Goal: Navigation & Orientation: Find specific page/section

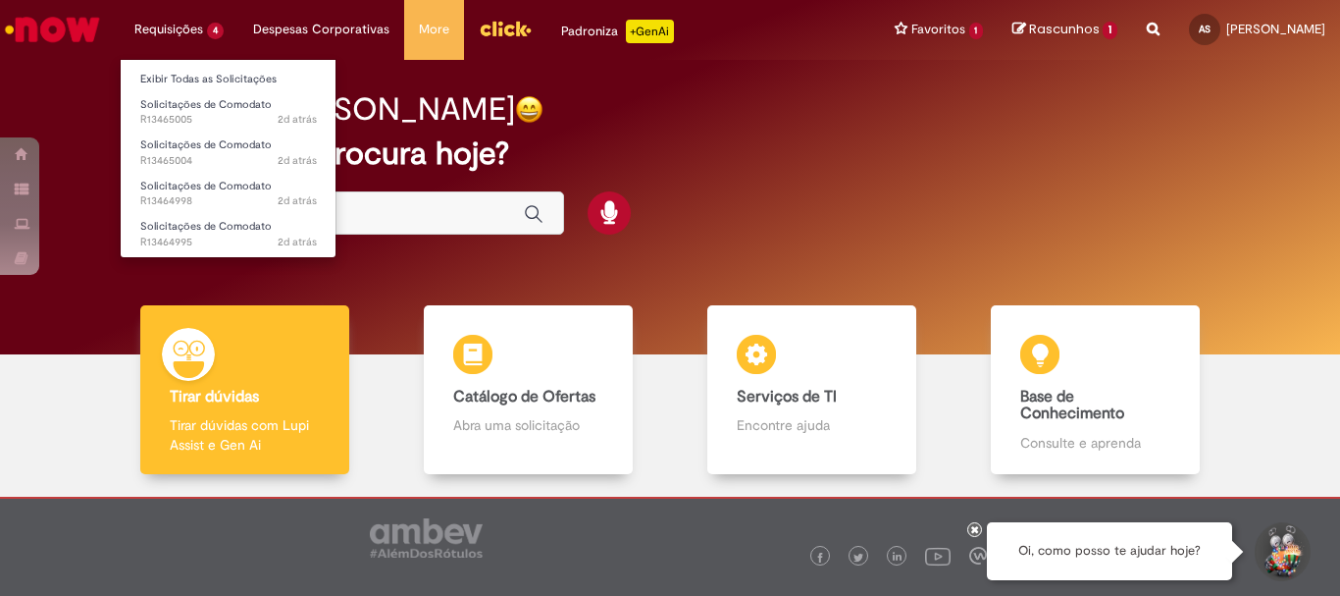
click at [203, 25] on li "Requisições 4 Exibir Todas as Solicitações Solicitações de Comodato 2d atrás 2 …" at bounding box center [179, 29] width 119 height 59
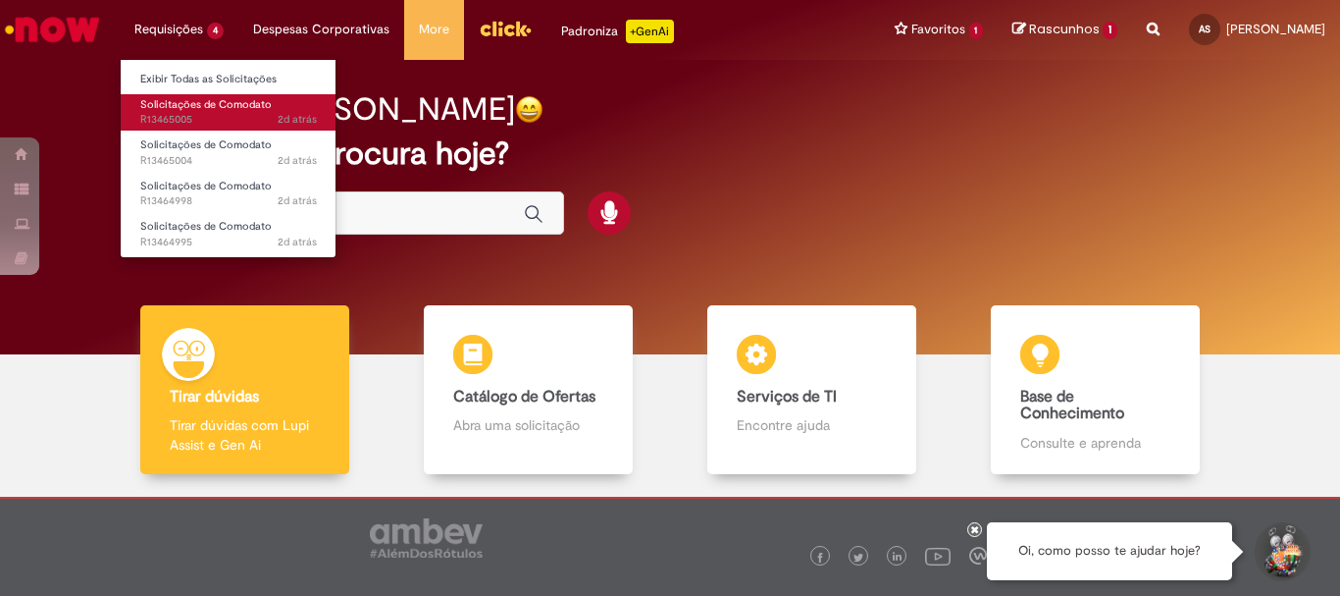
click at [199, 103] on span "Solicitações de Comodato" at bounding box center [205, 104] width 131 height 15
click at [160, 105] on span "Solicitações de Comodato" at bounding box center [205, 104] width 131 height 15
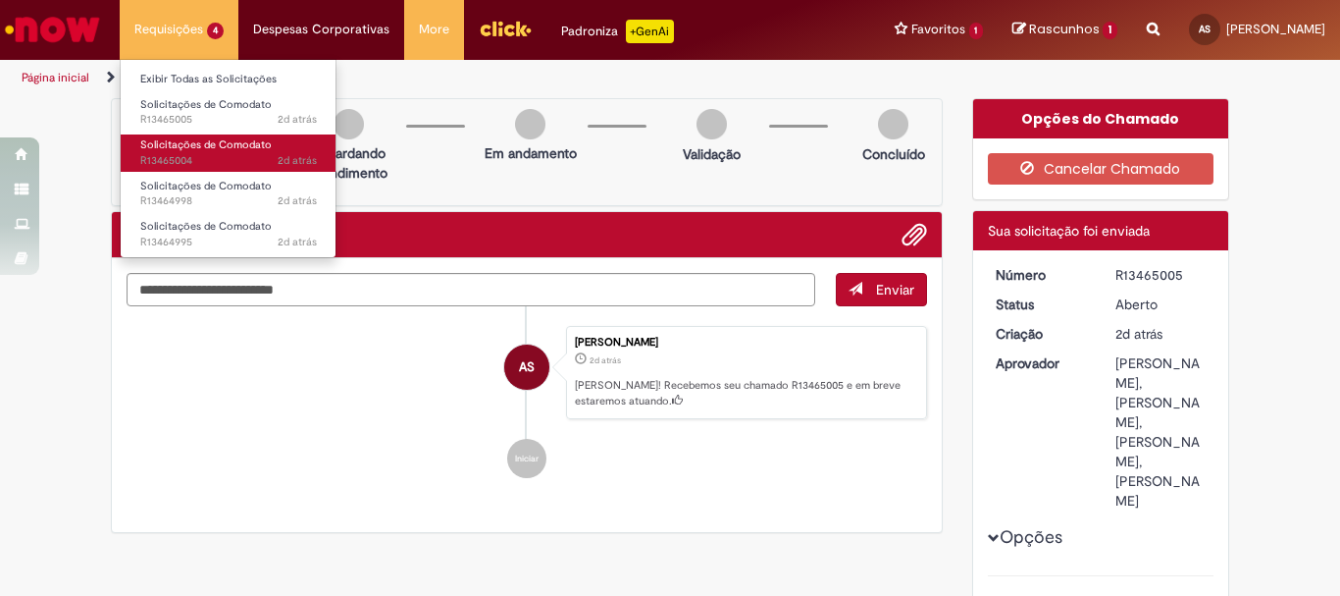
click at [202, 158] on span "2d atrás 2 dias atrás R13465004" at bounding box center [228, 161] width 177 height 16
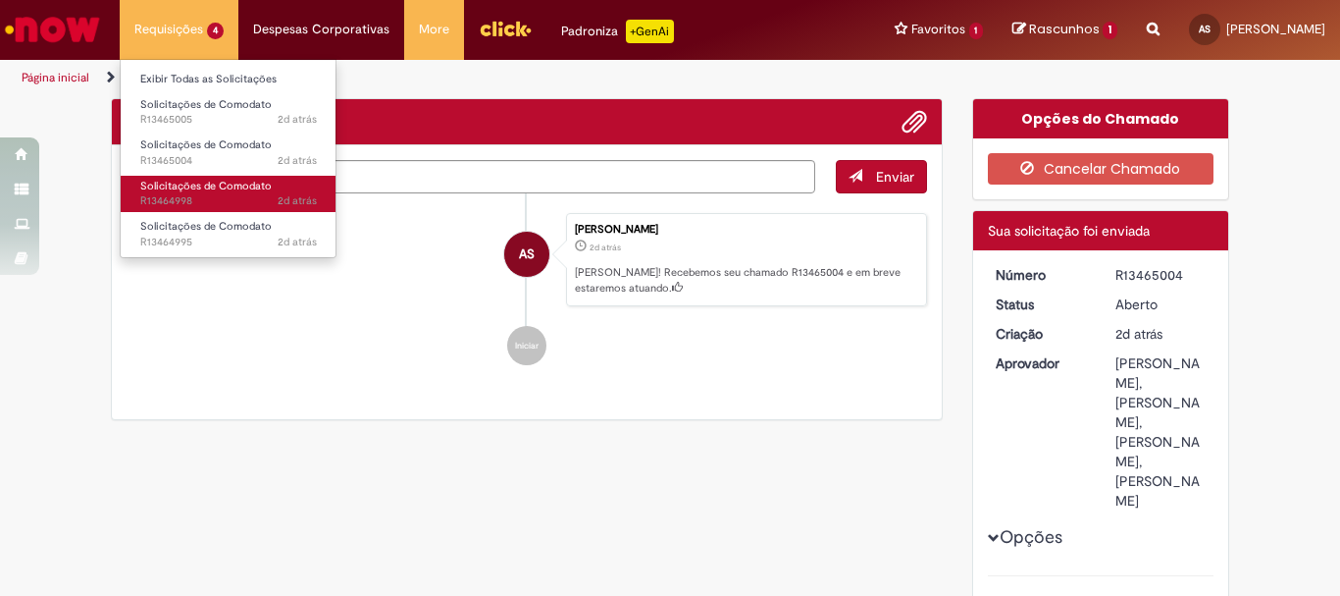
click at [182, 193] on span "2d atrás 2 dias atrás R13464998" at bounding box center [228, 201] width 177 height 16
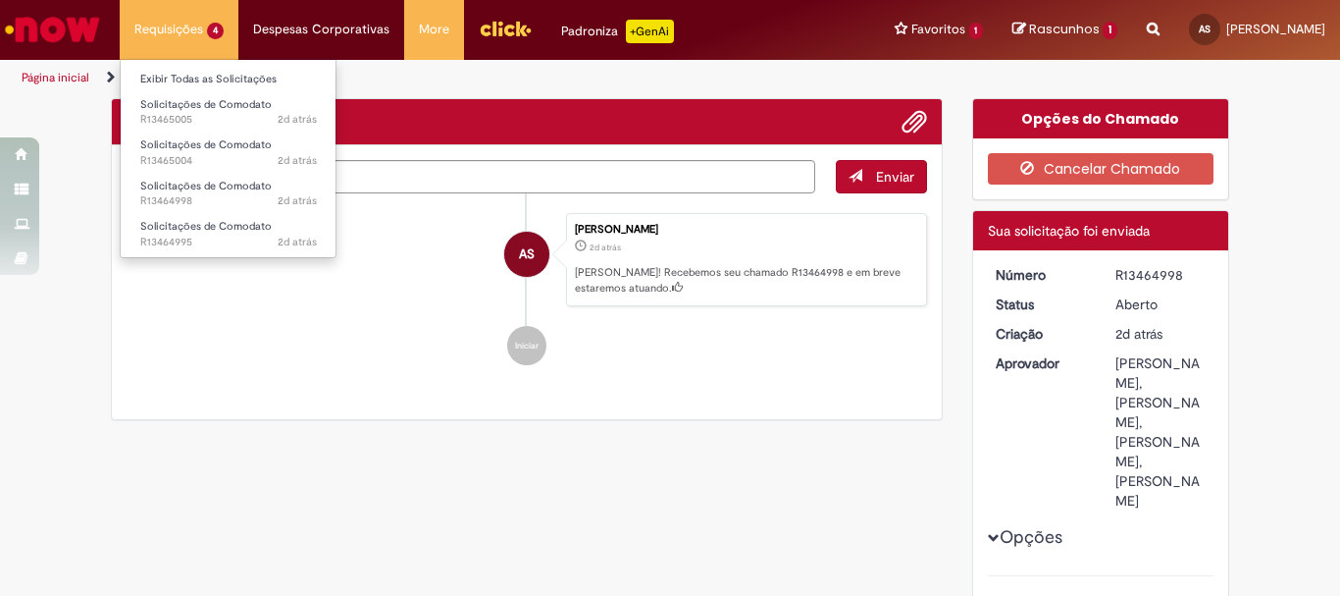
click at [194, 26] on li "Requisições 4 Exibir Todas as Solicitações Solicitações de Comodato 2d atrás 2 …" at bounding box center [179, 29] width 119 height 59
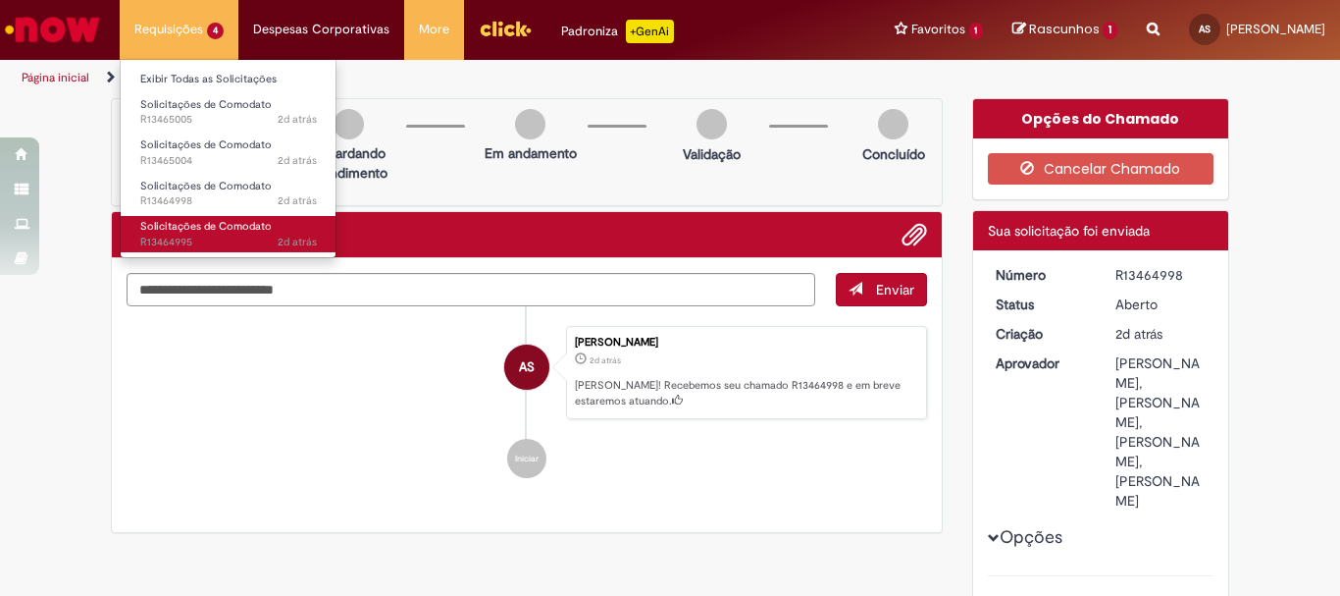
click at [203, 237] on span "2d atrás 2 dias atrás R13464995" at bounding box center [228, 242] width 177 height 16
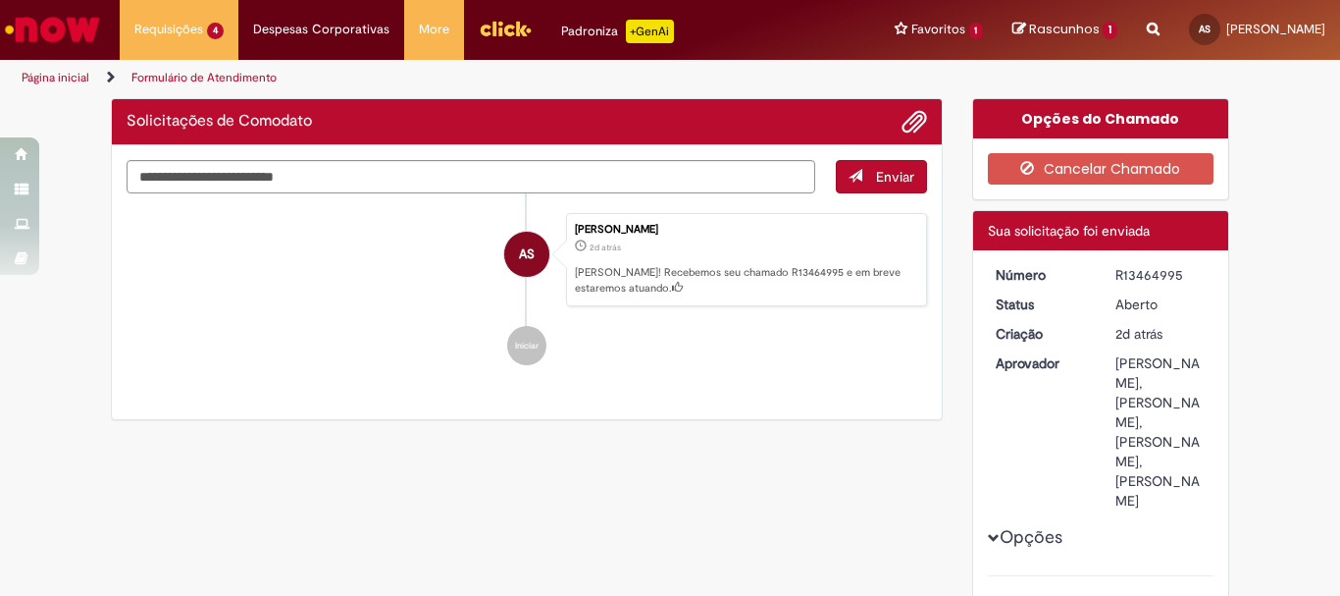
click at [1036, 25] on span "Rascunhos" at bounding box center [1064, 29] width 71 height 19
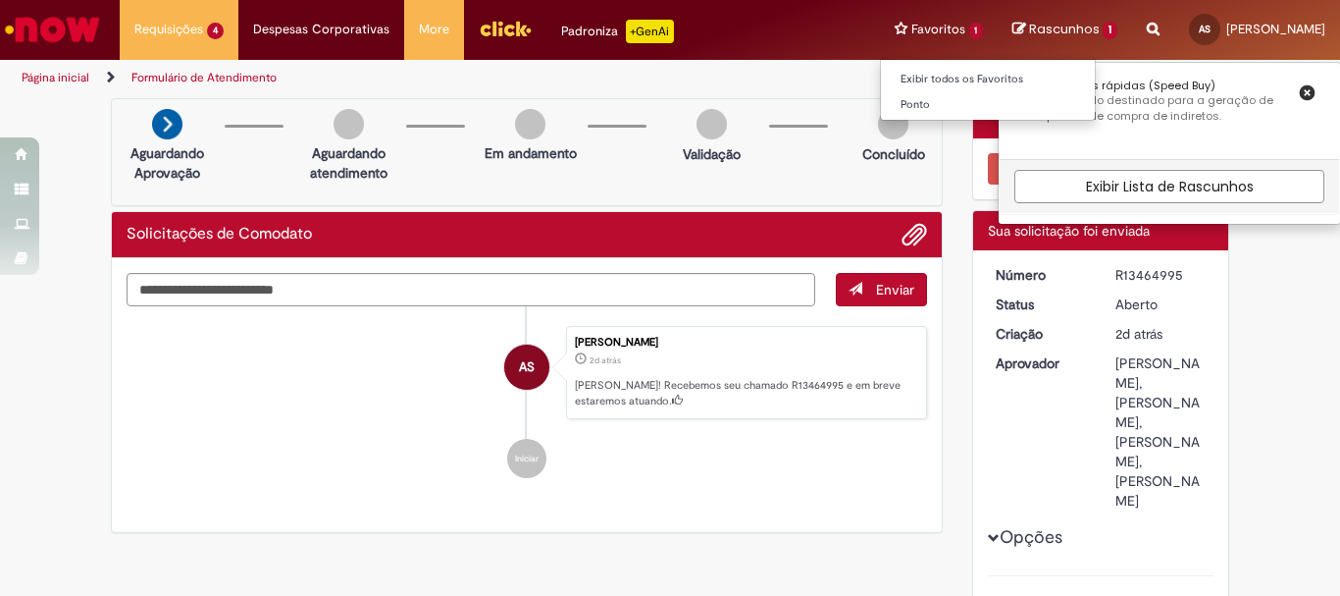
click at [905, 23] on li "Favoritos 1 Exibir todos os Favoritos [GEOGRAPHIC_DATA]" at bounding box center [939, 29] width 119 height 59
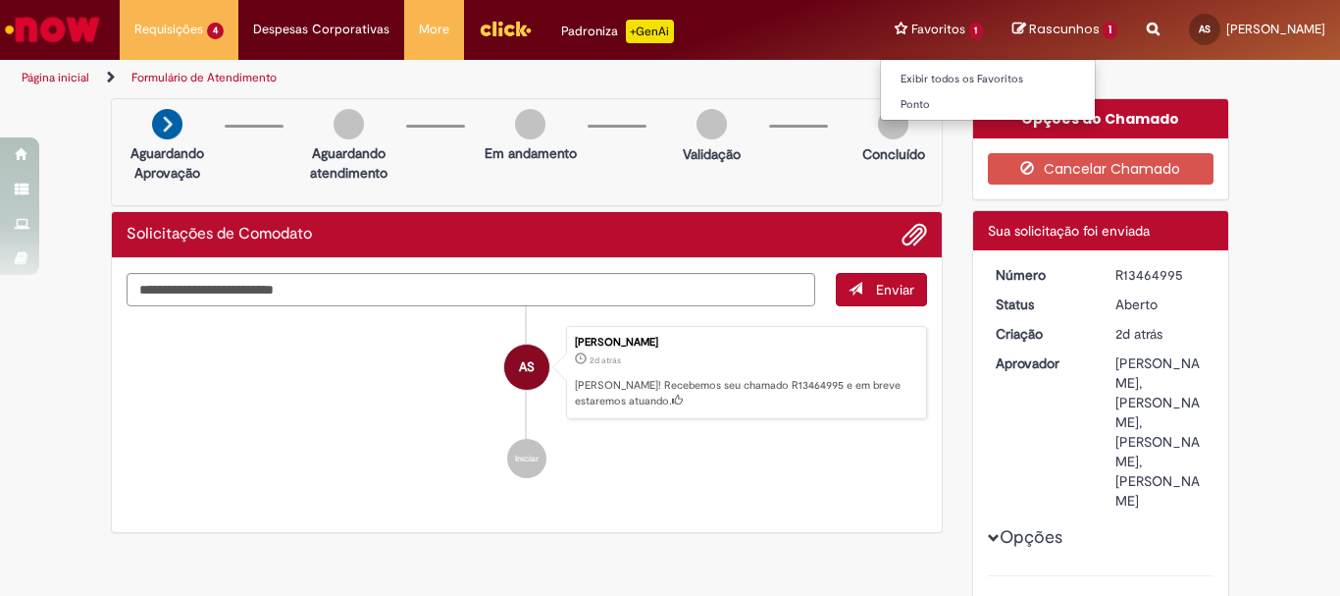
click at [928, 31] on li "Favoritos 1 Exibir todos os Favoritos [GEOGRAPHIC_DATA]" at bounding box center [939, 29] width 119 height 59
click at [1042, 23] on span "Rascunhos" at bounding box center [1064, 29] width 71 height 19
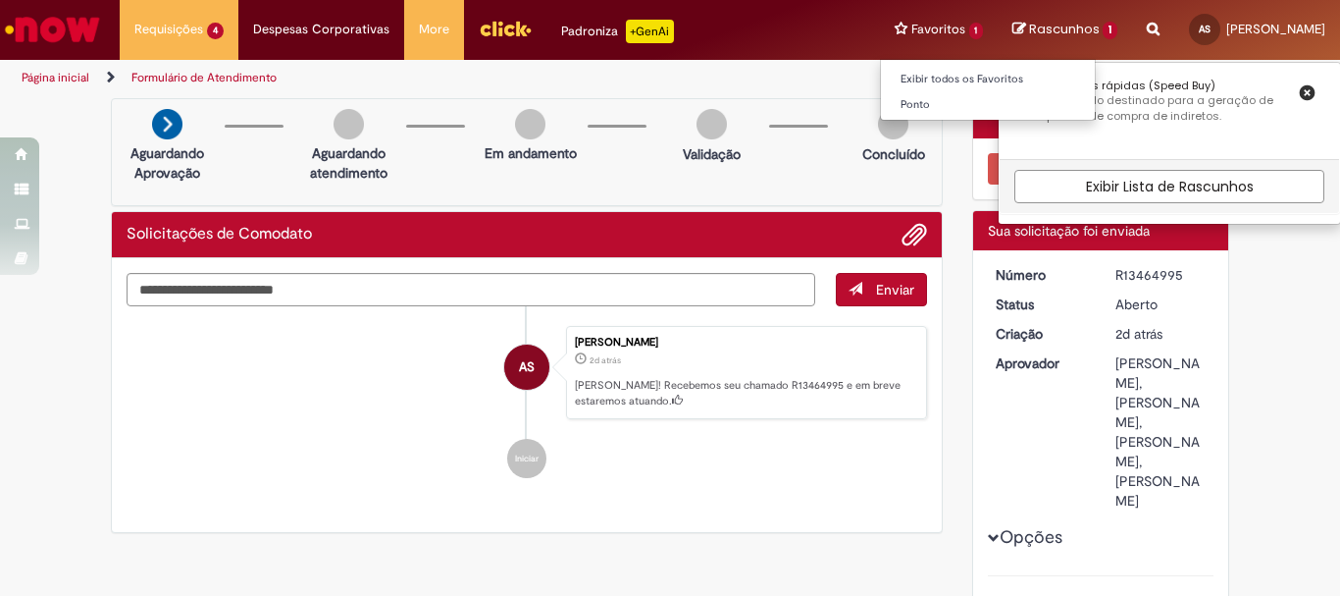
click at [902, 90] on li "Ponto" at bounding box center [989, 103] width 216 height 26
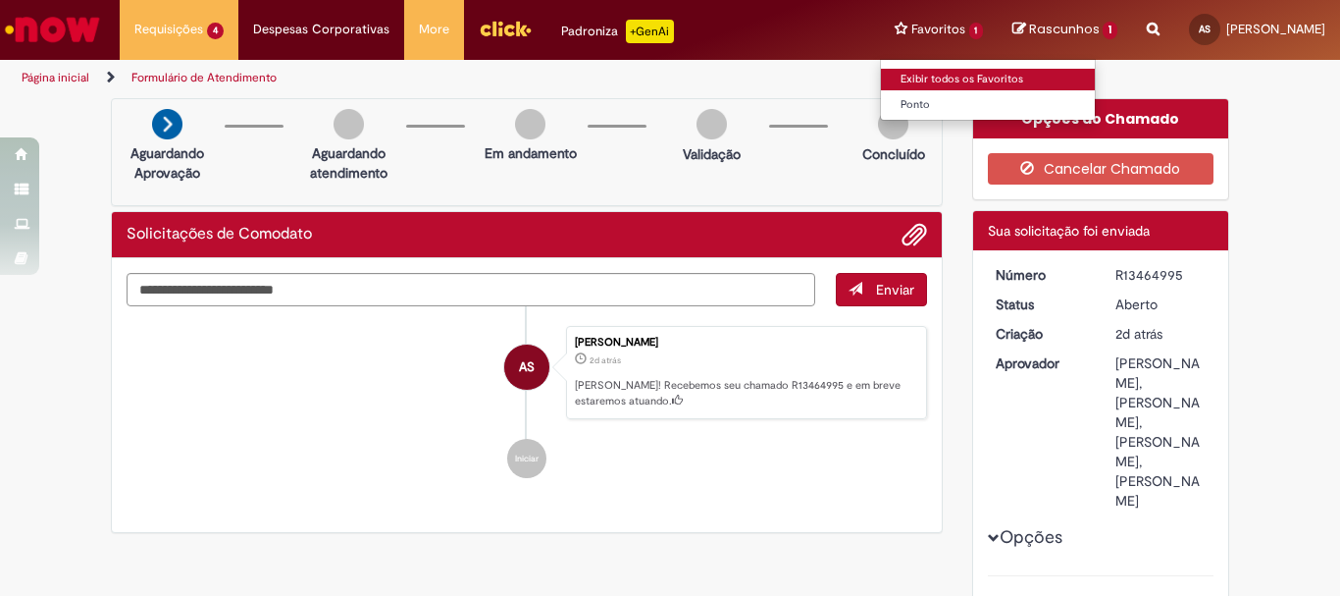
click at [905, 75] on link "Exibir todos os Favoritos" at bounding box center [989, 80] width 216 height 22
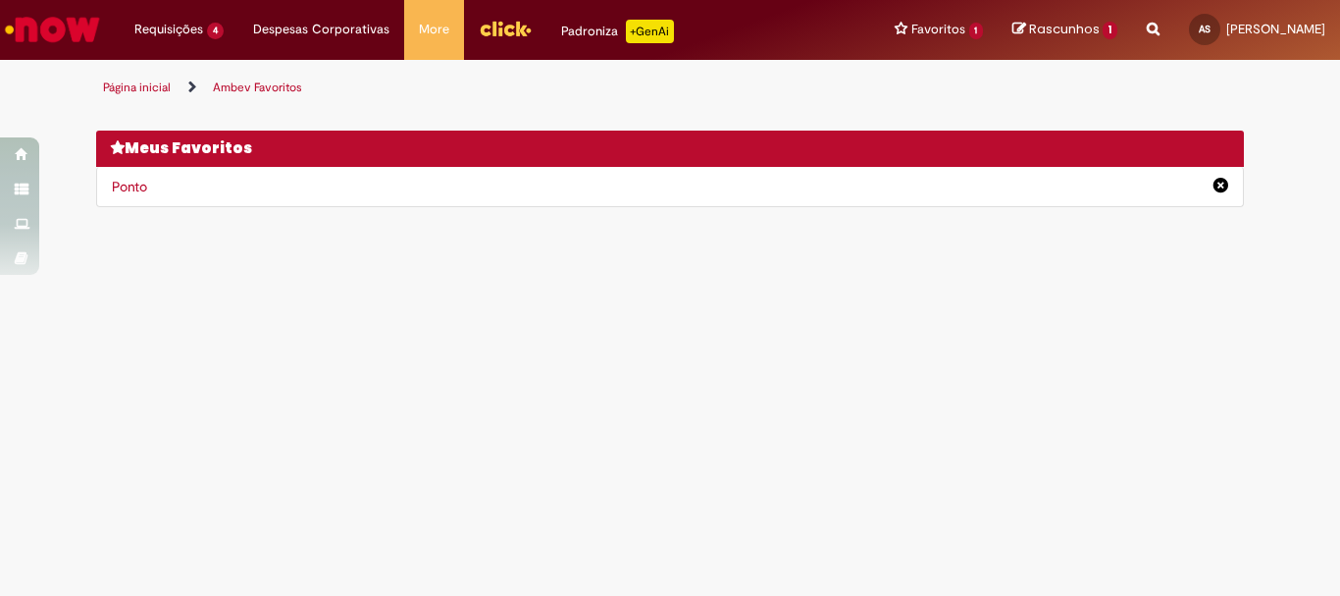
click at [506, 26] on img "Menu Cabeçalho" at bounding box center [505, 28] width 53 height 29
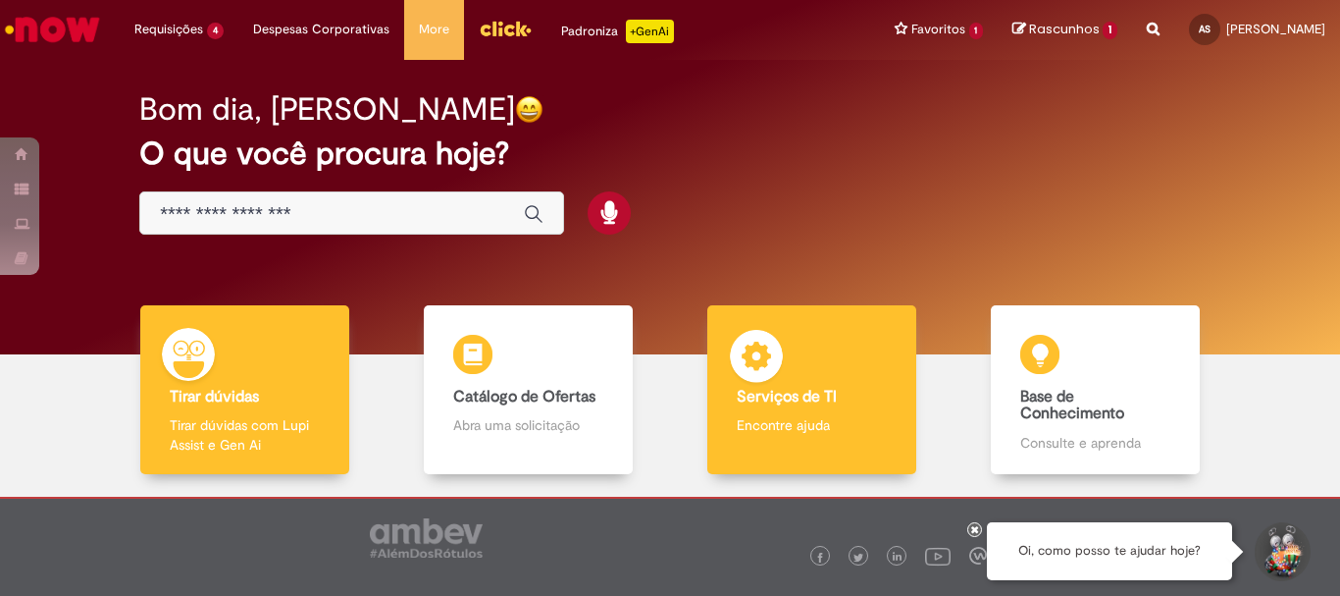
click at [776, 396] on b "Serviços de TI" at bounding box center [787, 397] width 100 height 20
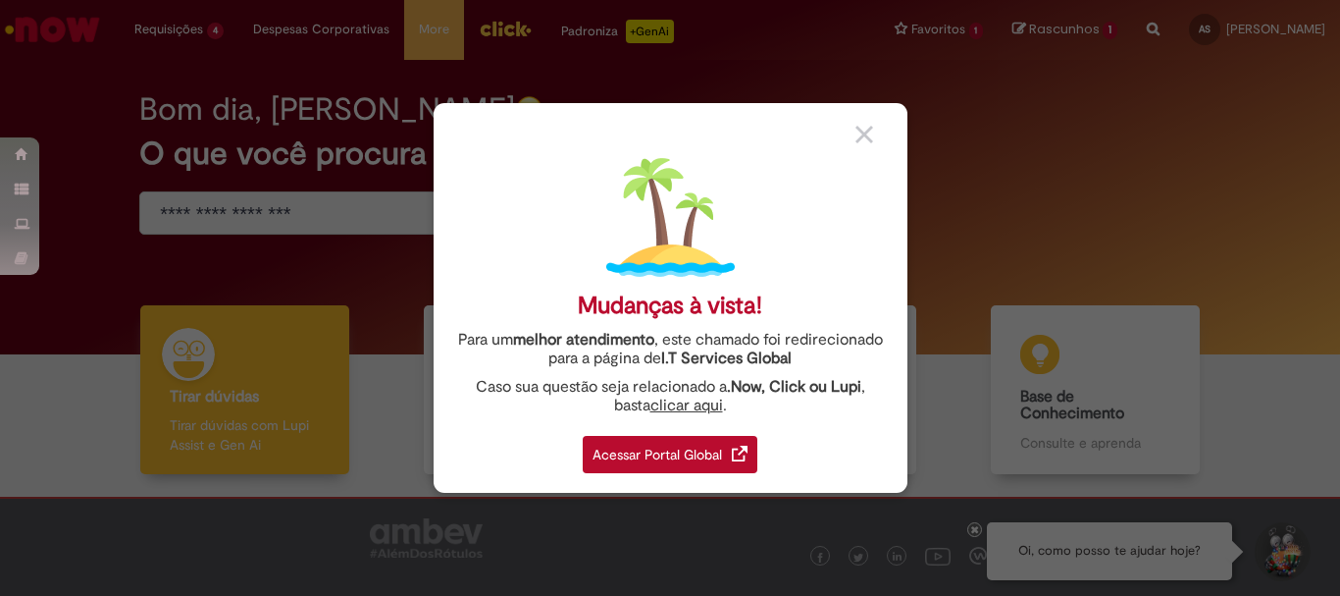
click at [725, 477] on div "Mudanças à vista! Para um melhor atendimento , este chamado foi redirecionado p…" at bounding box center [671, 298] width 474 height 390
click at [713, 451] on div "Acessar Portal Global" at bounding box center [670, 454] width 175 height 37
